Goal: Task Accomplishment & Management: Complete application form

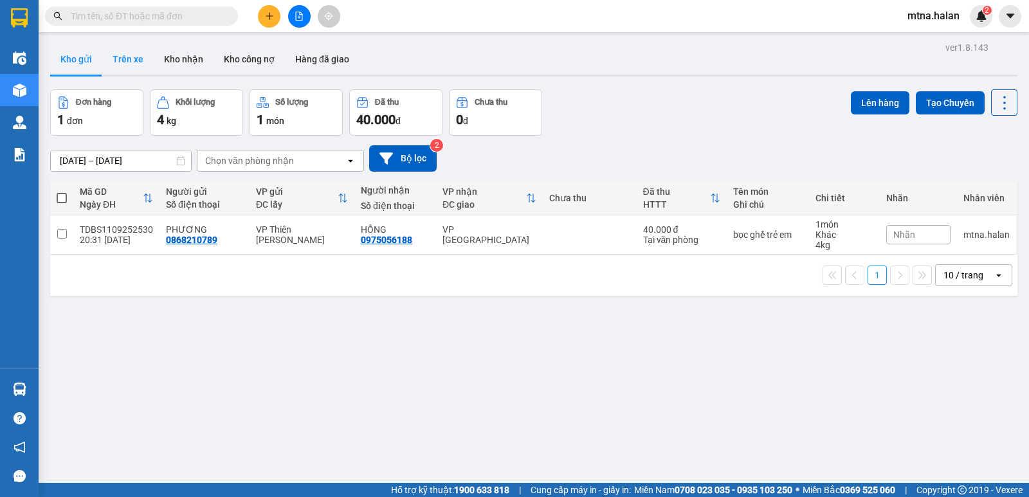
click at [123, 57] on button "Trên xe" at bounding box center [127, 59] width 51 height 31
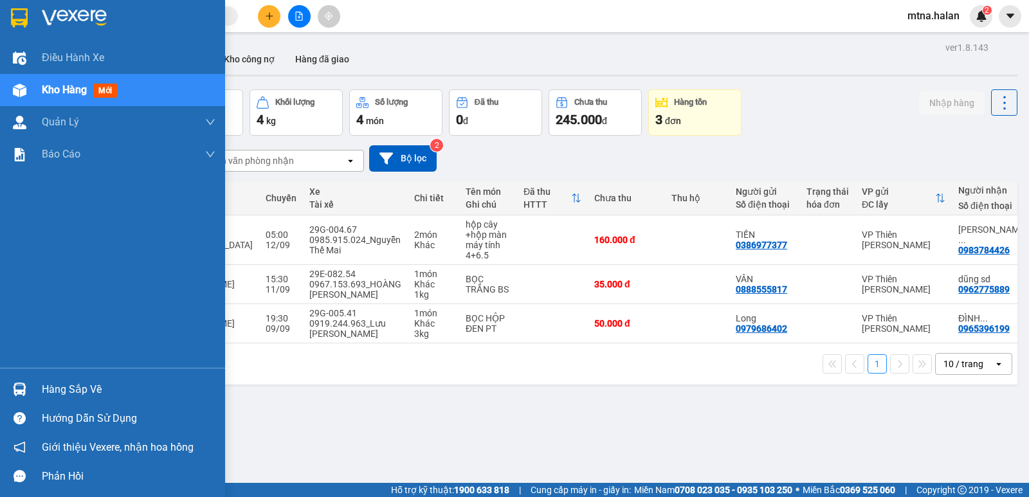
click at [22, 388] on img at bounding box center [20, 390] width 14 height 14
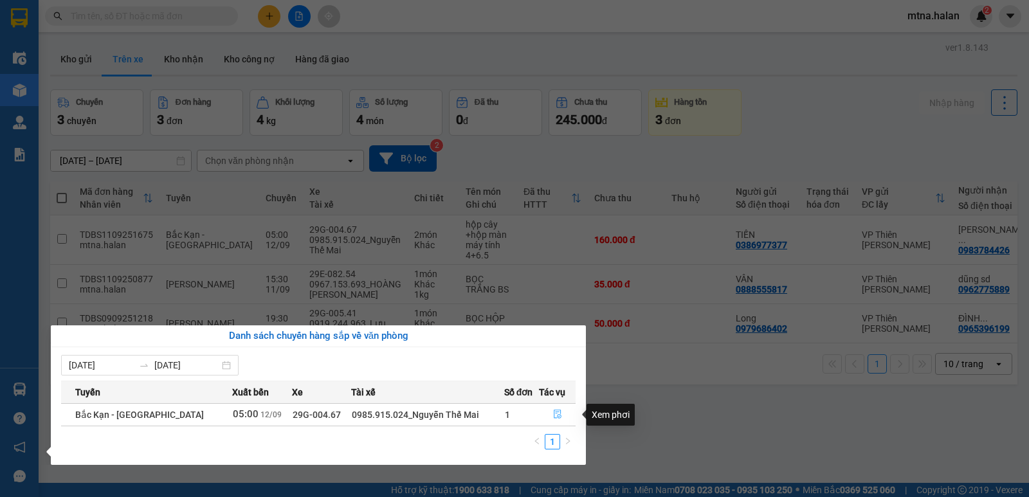
click at [556, 413] on icon "file-done" at bounding box center [557, 414] width 9 height 9
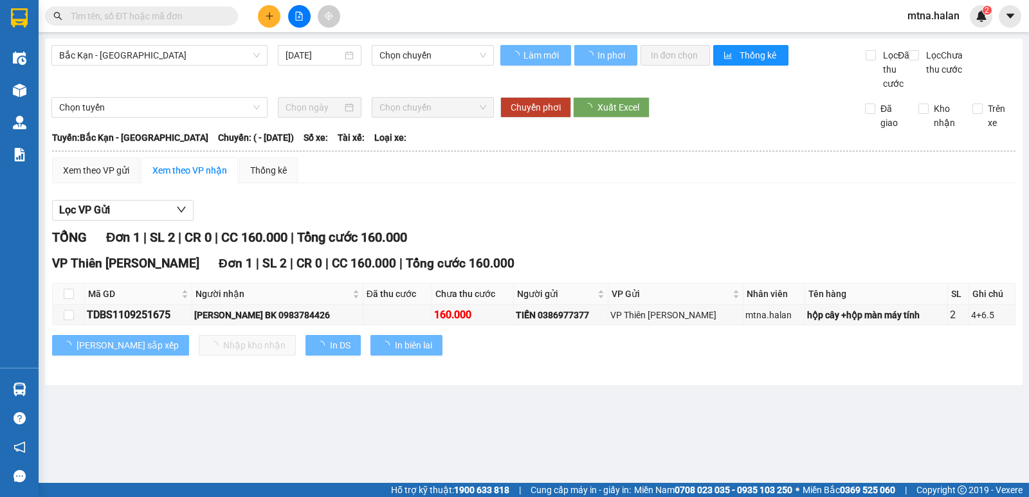
type input "[DATE]"
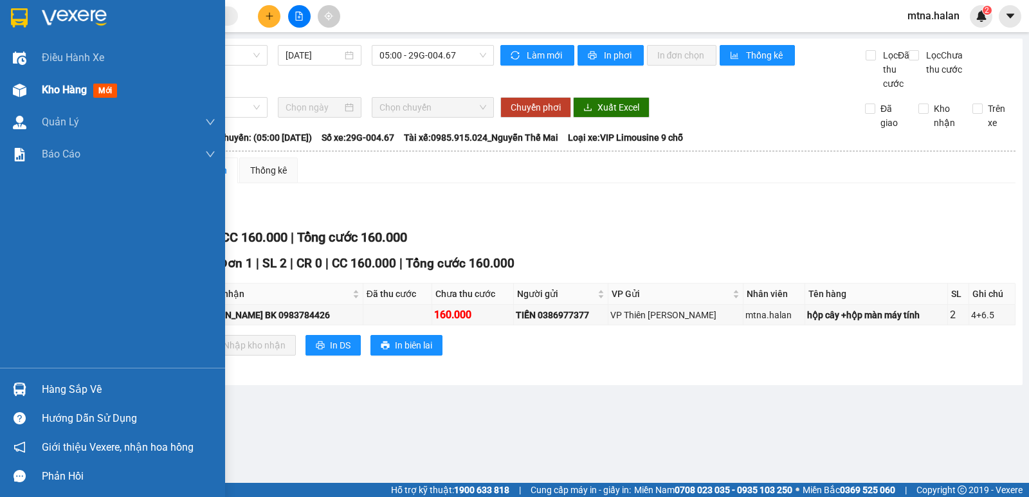
click at [22, 92] on img at bounding box center [20, 91] width 14 height 14
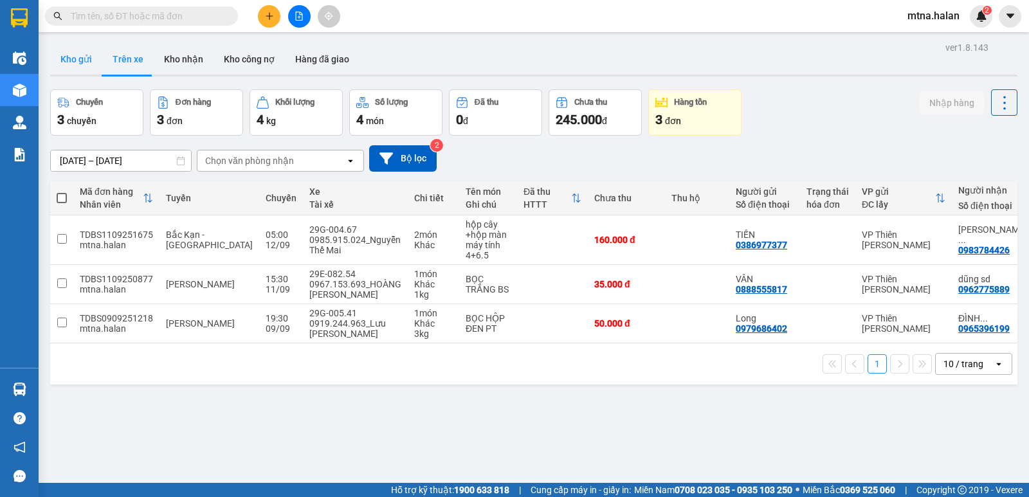
click at [74, 57] on button "Kho gửi" at bounding box center [76, 59] width 52 height 31
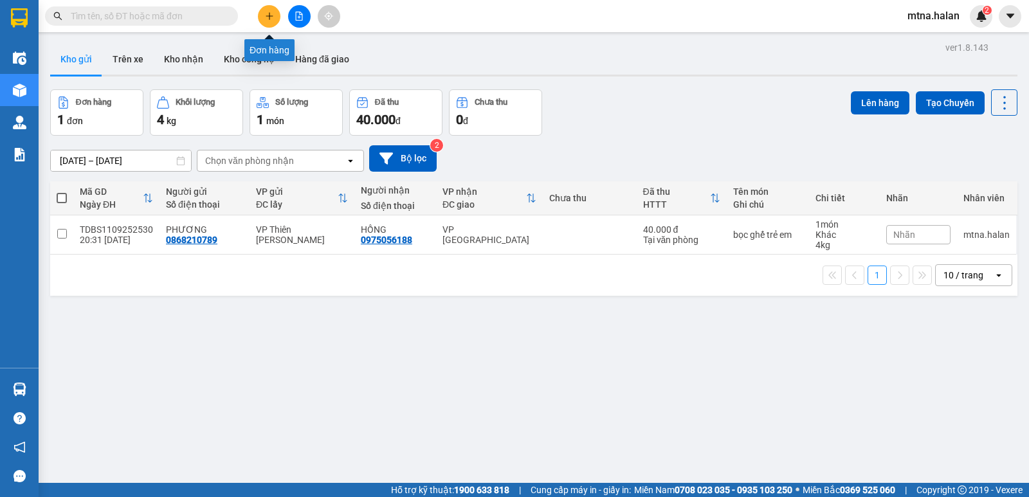
click at [265, 14] on icon "plus" at bounding box center [269, 16] width 9 height 9
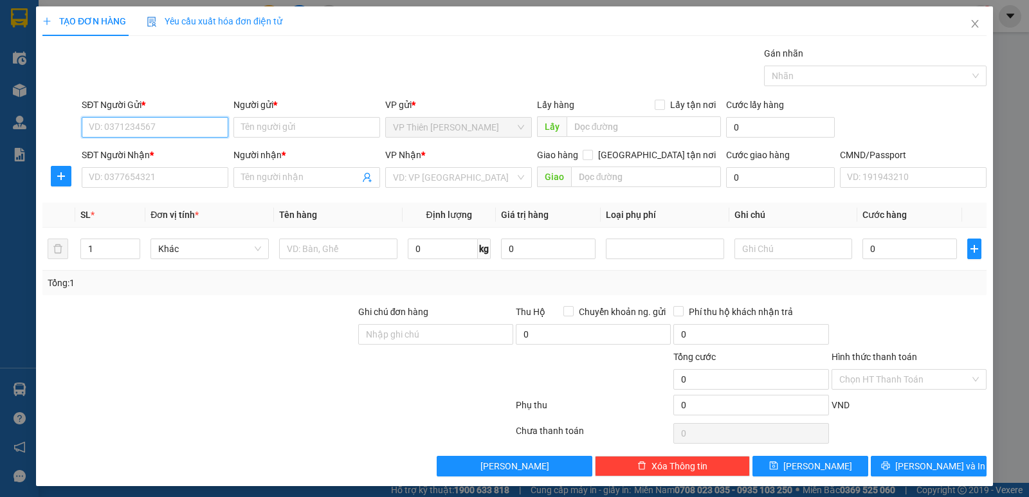
click at [177, 122] on input "SĐT Người Gửi *" at bounding box center [155, 127] width 147 height 21
type input "0878593482"
click at [159, 156] on div "0878593482 - NA TĐBS" at bounding box center [154, 153] width 130 height 14
type input "NA TĐBS"
type input "0878593482"
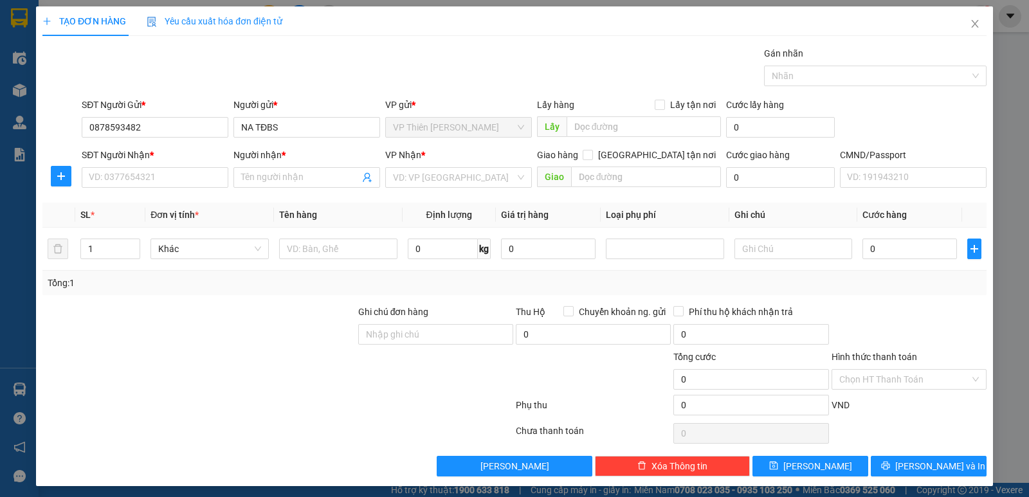
click at [166, 190] on div "SĐT Người Nhận * VD: 0377654321" at bounding box center [155, 170] width 147 height 45
click at [165, 179] on input "SĐT Người Nhận *" at bounding box center [155, 177] width 147 height 21
click at [165, 197] on div "0982347092 - THOA KẾ TOÁN" at bounding box center [154, 203] width 130 height 14
type input "0982347092"
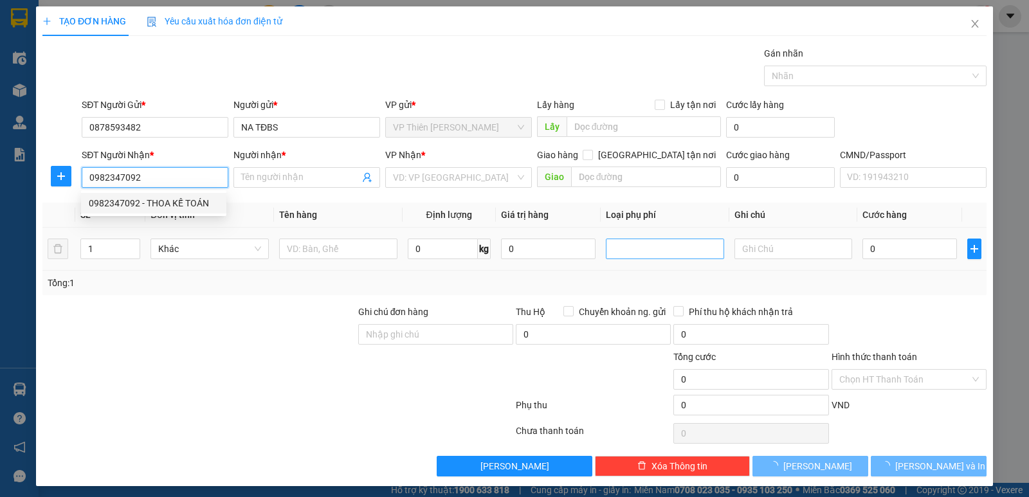
type input "THOA KẾ TOÁN"
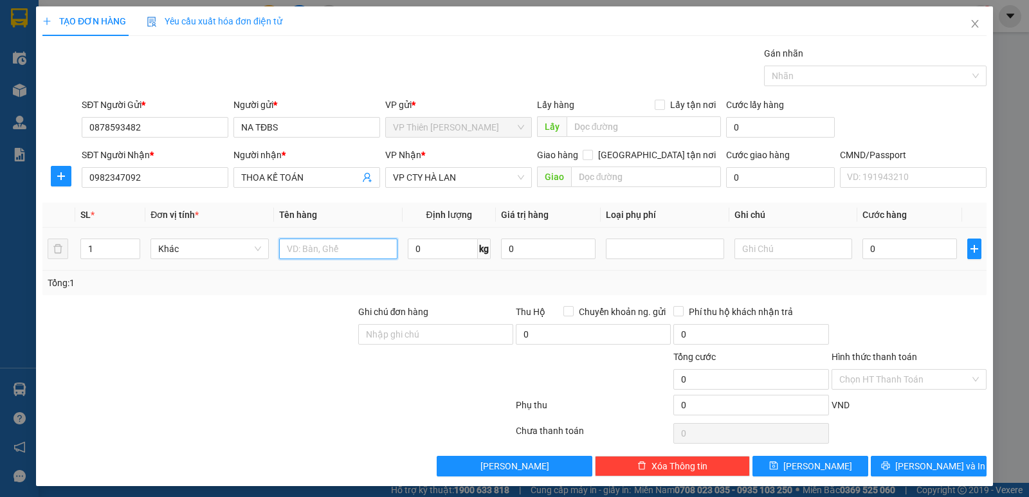
click at [334, 247] on input "text" at bounding box center [338, 249] width 118 height 21
type input "pb"
click at [883, 379] on input "Hình thức thanh toán" at bounding box center [904, 379] width 131 height 19
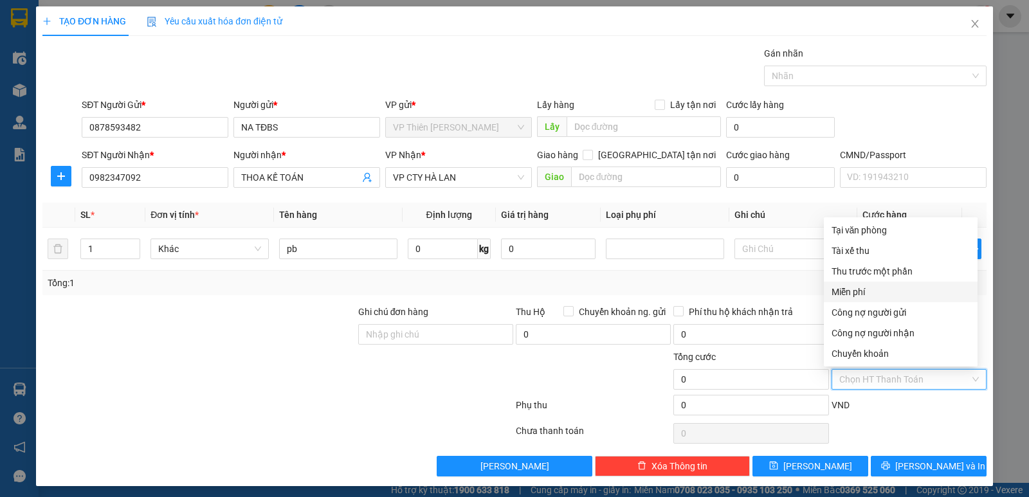
click at [857, 289] on div "Miễn phí" at bounding box center [900, 292] width 138 height 14
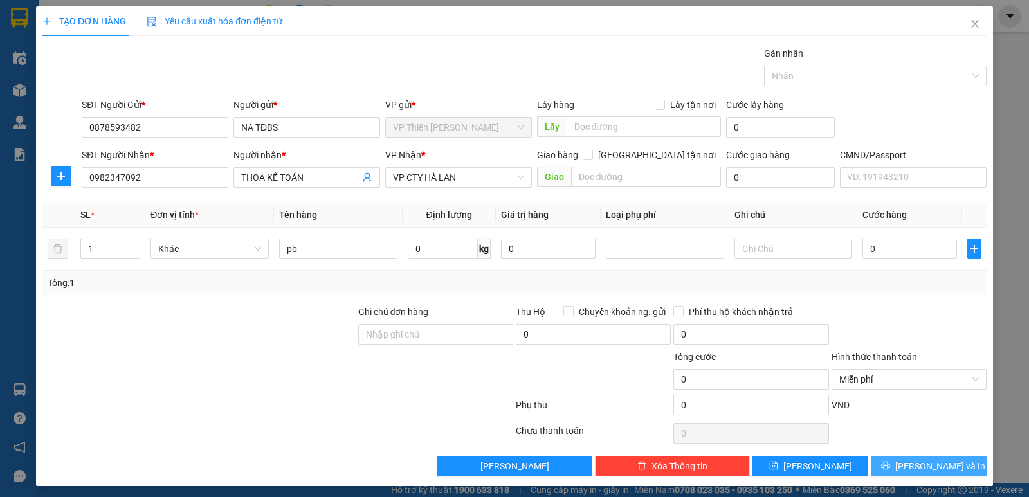
click at [926, 466] on span "Lưu và In" at bounding box center [940, 466] width 90 height 14
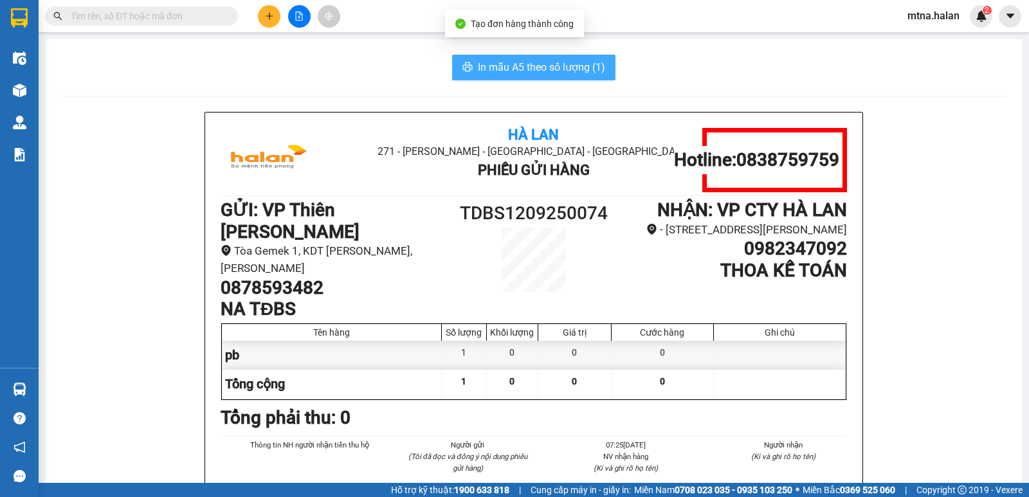
click at [558, 68] on span "In mẫu A5 theo số lượng (1)" at bounding box center [541, 67] width 127 height 16
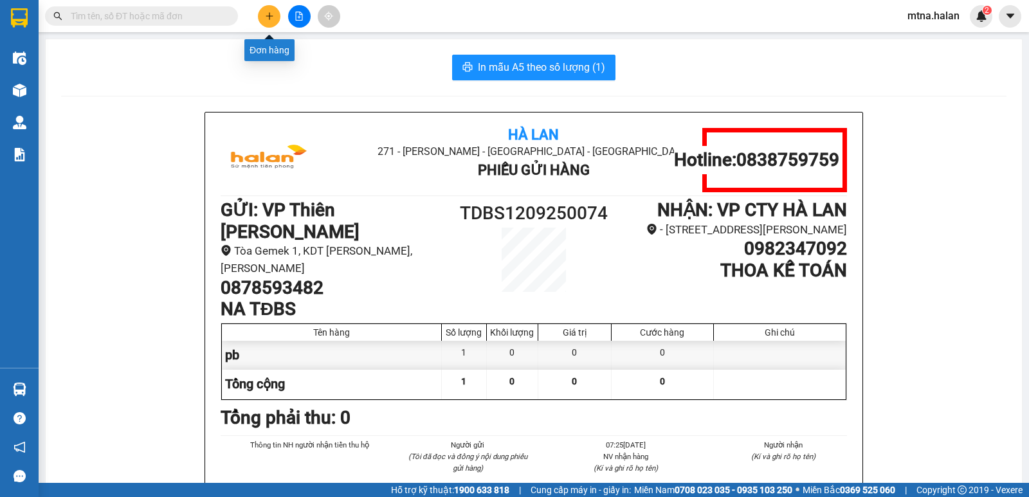
click at [269, 21] on button at bounding box center [269, 16] width 23 height 23
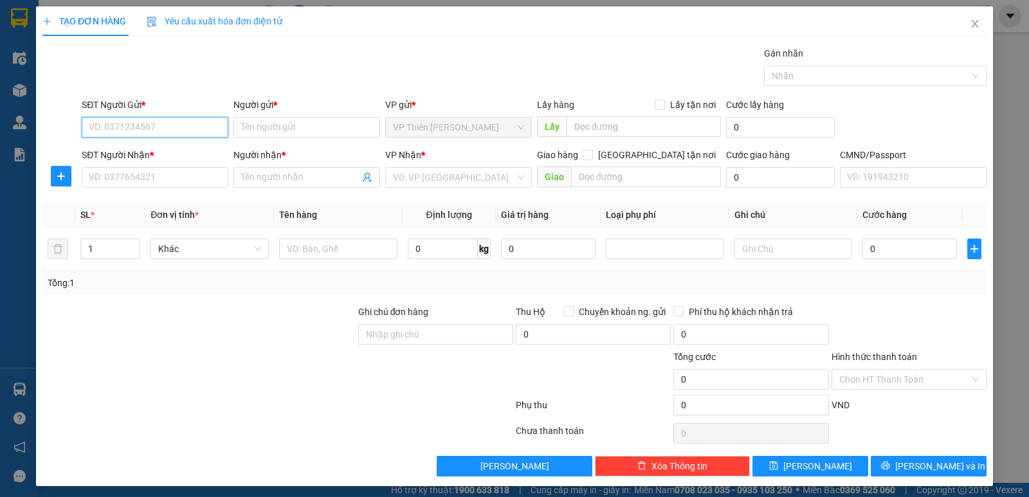
click at [180, 122] on input "SĐT Người Gửi *" at bounding box center [155, 127] width 147 height 21
type input "0981540058"
click at [318, 123] on input "Người gửi *" at bounding box center [306, 127] width 147 height 21
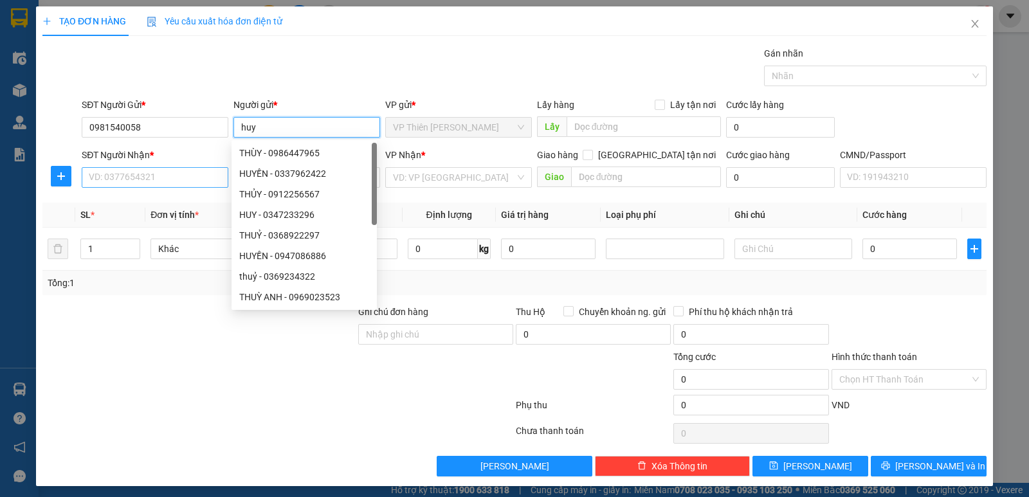
type input "huy"
click at [168, 173] on input "SĐT Người Nhận *" at bounding box center [155, 177] width 147 height 21
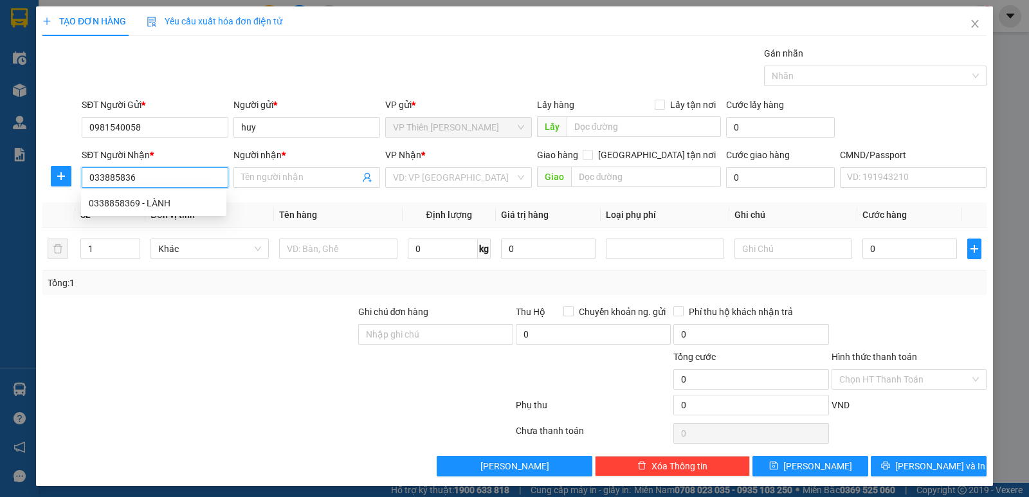
type input "0338858369"
click at [146, 204] on div "0338858369 - LÀNH" at bounding box center [154, 203] width 130 height 14
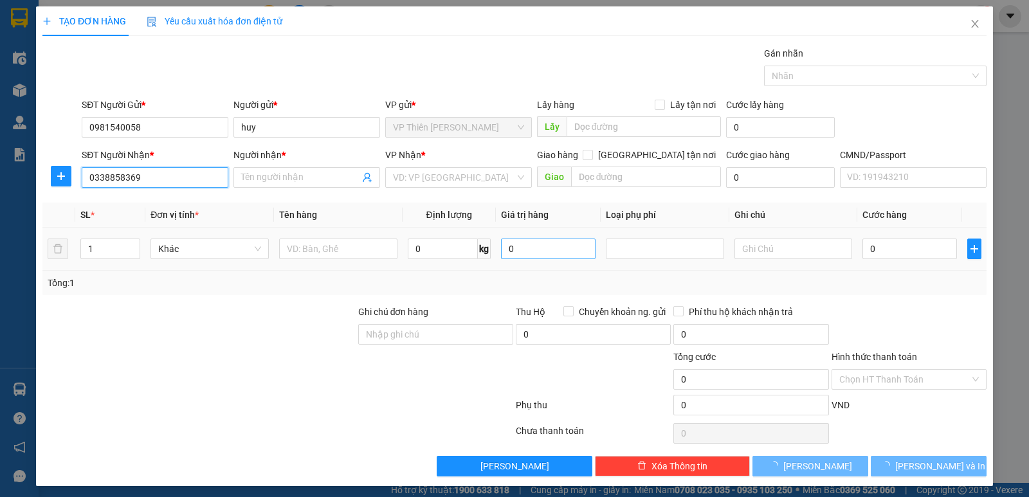
type input "LÀNH"
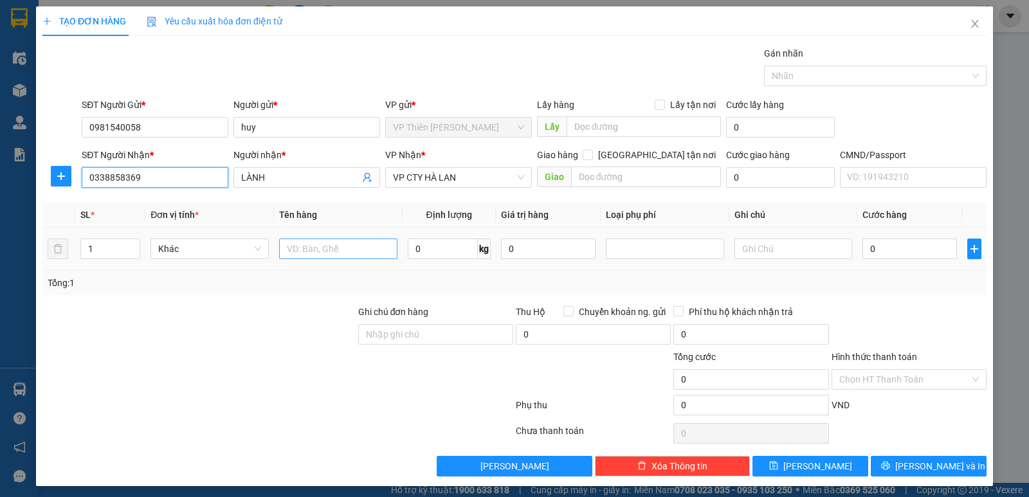
type input "0338858369"
click at [346, 248] on input "text" at bounding box center [338, 249] width 118 height 21
type input "pb"
click at [437, 248] on input "0" at bounding box center [443, 249] width 70 height 21
type input "0"
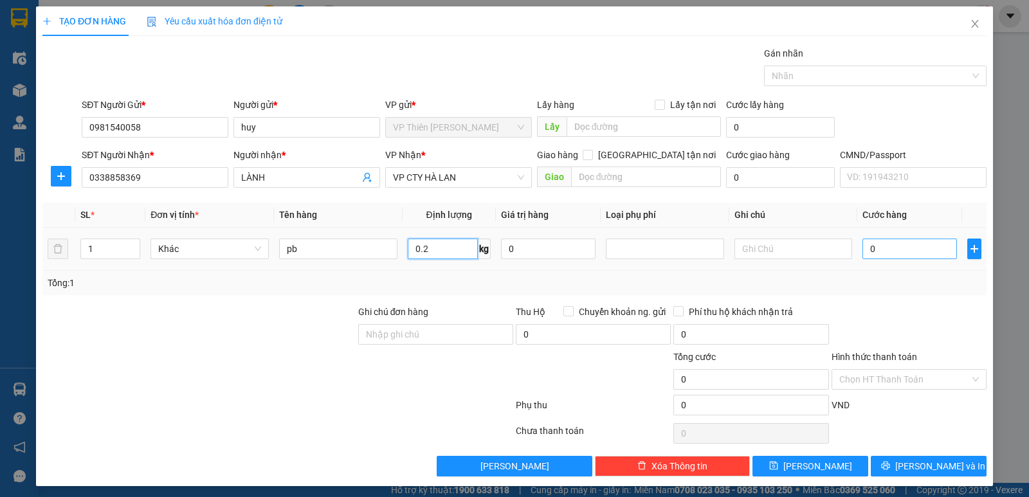
type input "0.2"
click at [912, 251] on input "0" at bounding box center [909, 249] width 95 height 21
type input "3"
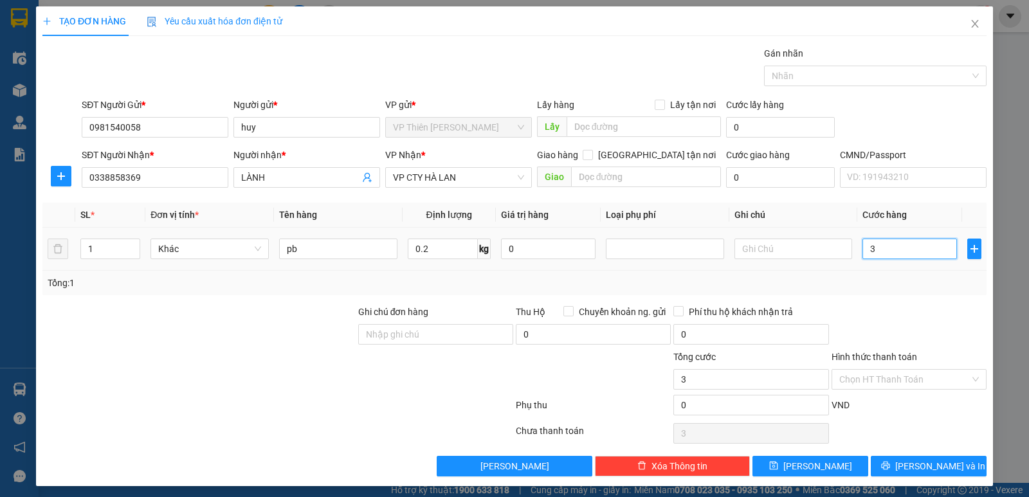
type input "35"
type input "350"
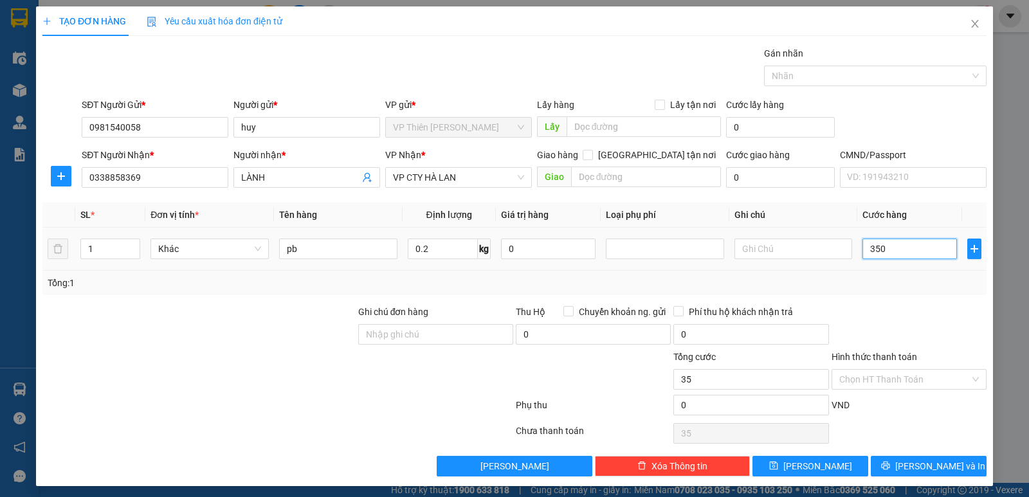
type input "350"
type input "3.500"
type input "35.000"
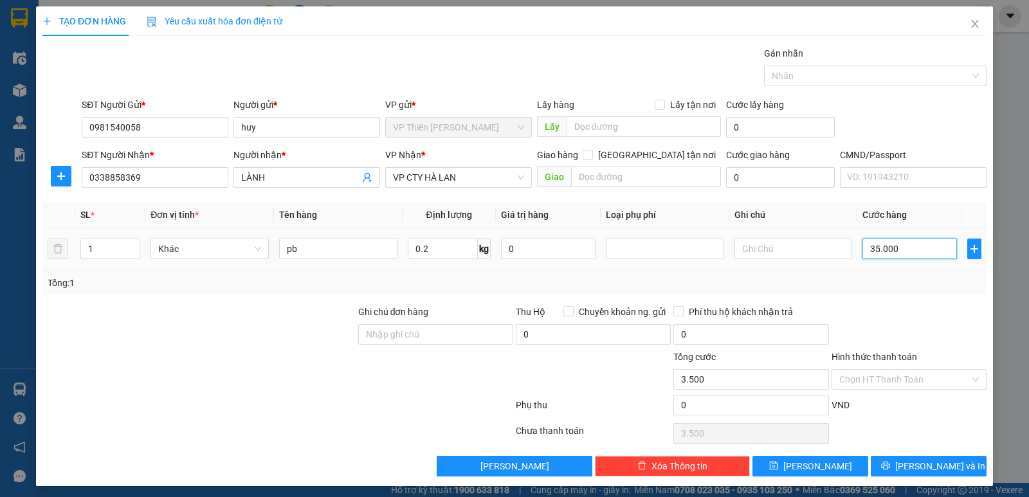
type input "35.000"
click at [931, 463] on span "Lưu và In" at bounding box center [940, 466] width 90 height 14
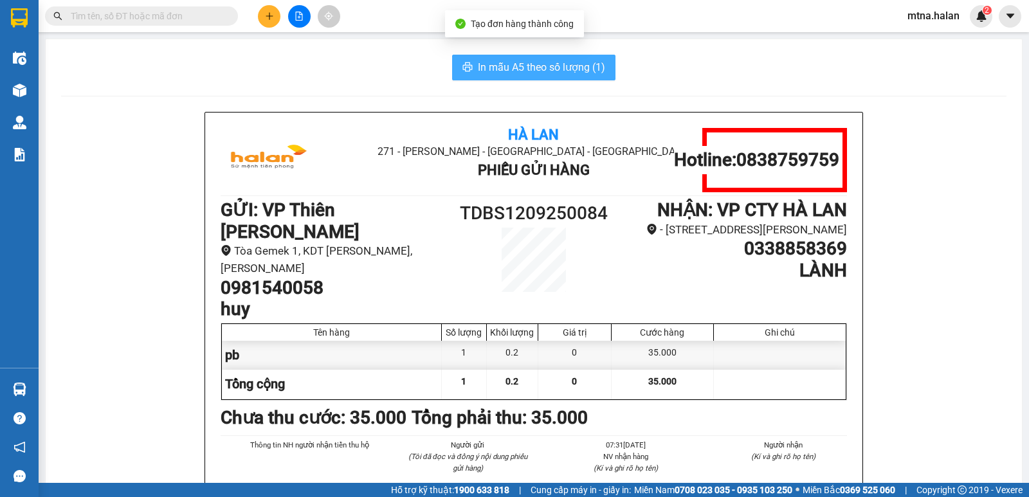
click at [512, 68] on span "In mẫu A5 theo số lượng (1)" at bounding box center [541, 67] width 127 height 16
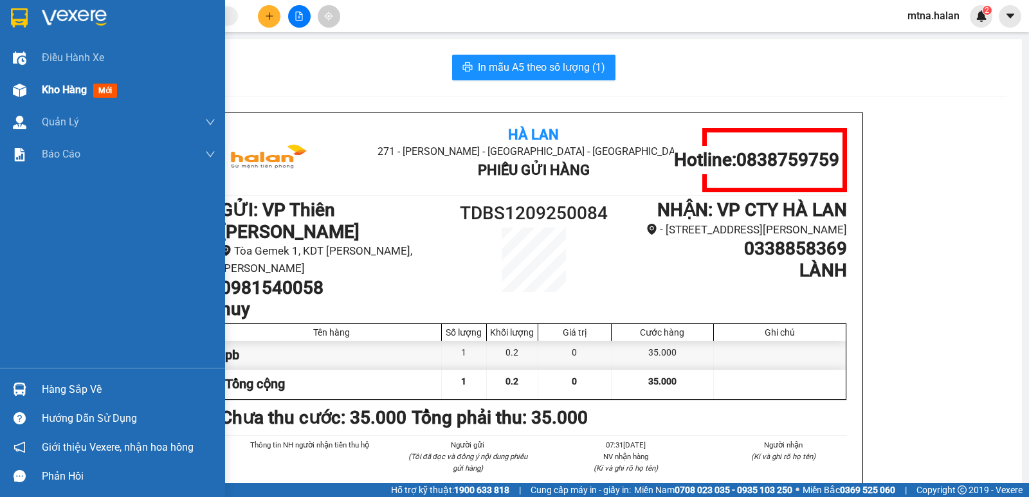
click at [13, 82] on div at bounding box center [19, 90] width 23 height 23
